Goal: Information Seeking & Learning: Learn about a topic

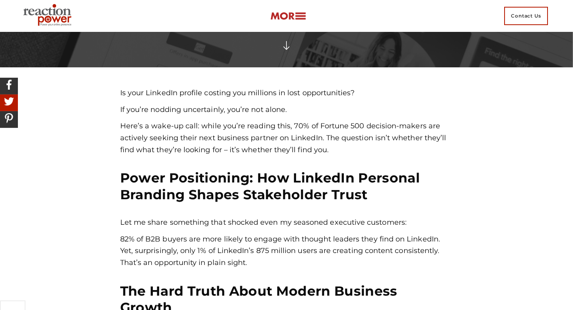
scroll to position [228, 0]
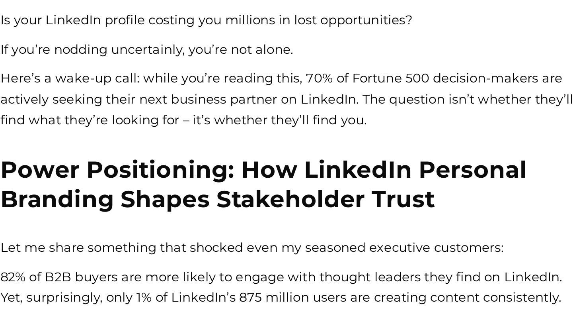
drag, startPoint x: 293, startPoint y: 130, endPoint x: 326, endPoint y: 144, distance: 35.8
click at [326, 144] on p "Here’s a wake-up call: while you’re reading this, 70% of Fortune 500 decision-m…" at bounding box center [286, 143] width 333 height 35
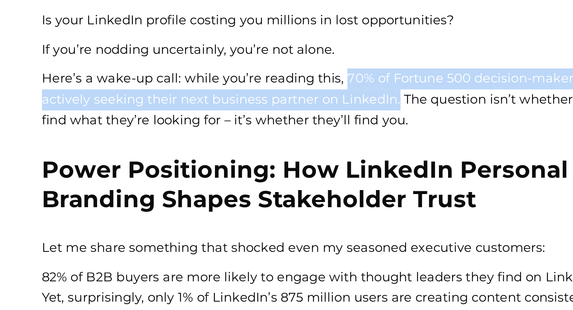
drag, startPoint x: 291, startPoint y: 130, endPoint x: 323, endPoint y: 143, distance: 35.0
type textarea "**********"
click at [323, 143] on p "Here’s a wake-up call: while you’re reading this, 70% of Fortune 500 decision-m…" at bounding box center [286, 143] width 333 height 35
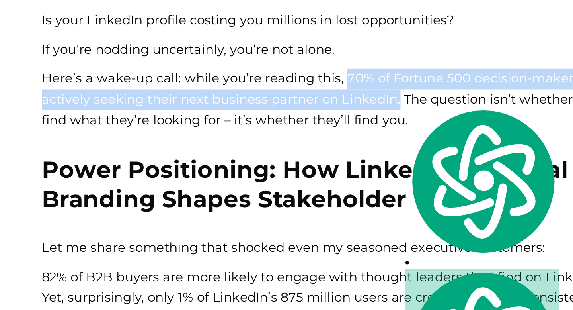
copy p "70% of Fortune 500 decision-makers are actively seeking their next business par…"
click at [264, 197] on h2 "Power Positioning: How LinkedIn Personal Branding Shapes Stakeholder Trust" at bounding box center [286, 191] width 333 height 33
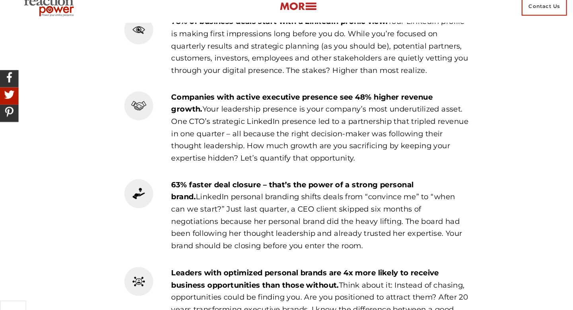
scroll to position [670, 0]
